Goal: Transaction & Acquisition: Book appointment/travel/reservation

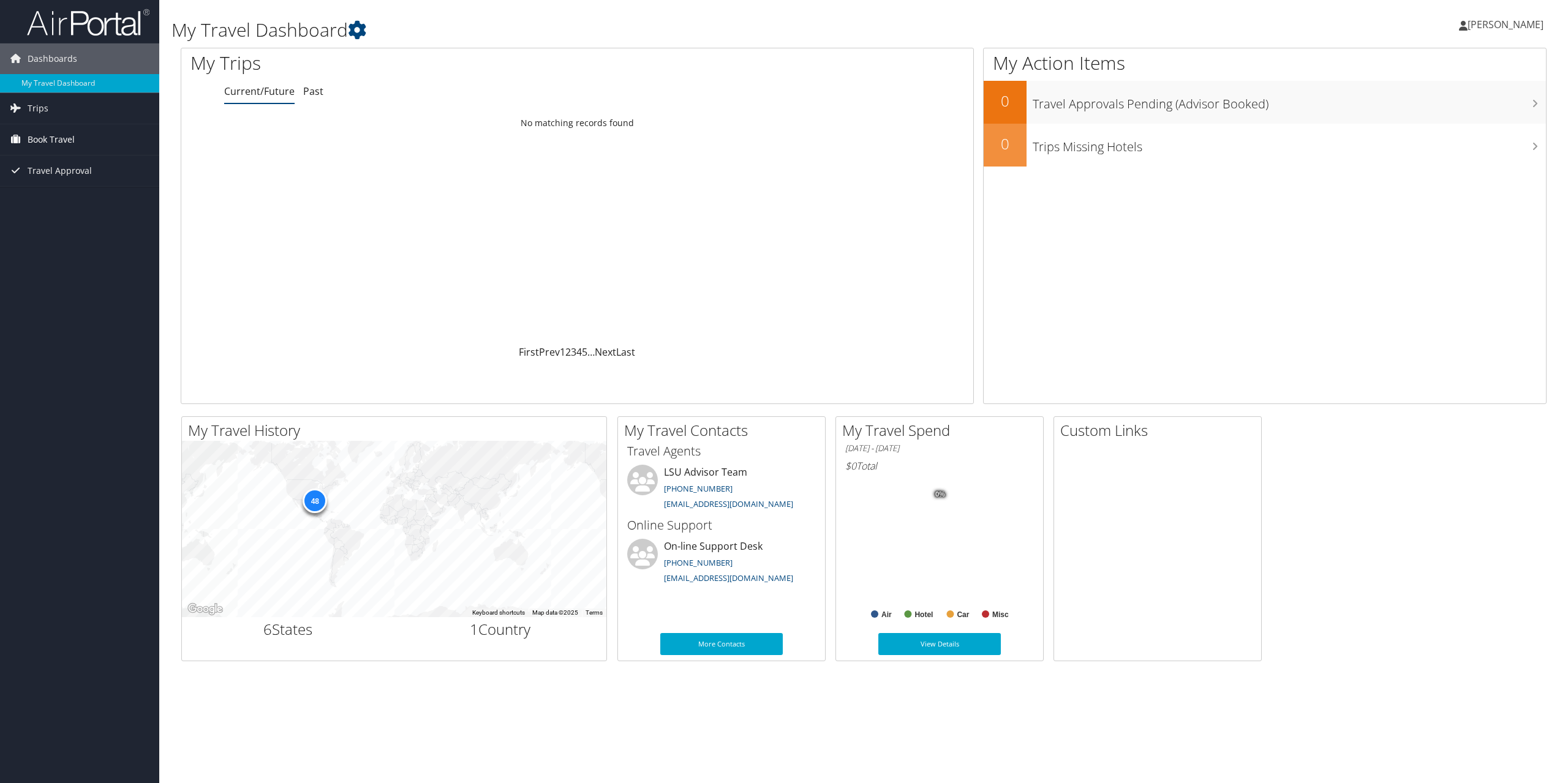
click at [62, 141] on span "Book Travel" at bounding box center [51, 139] width 47 height 30
click at [93, 190] on link "Book/Manage Online Trips" at bounding box center [80, 182] width 159 height 19
